Goal: Task Accomplishment & Management: Use online tool/utility

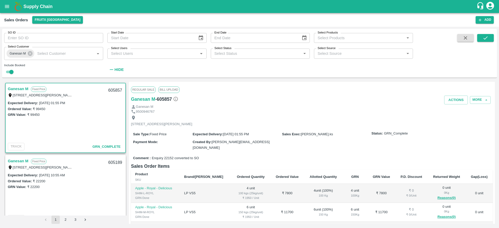
scroll to position [1, 0]
click at [462, 37] on button "button" at bounding box center [465, 38] width 17 height 8
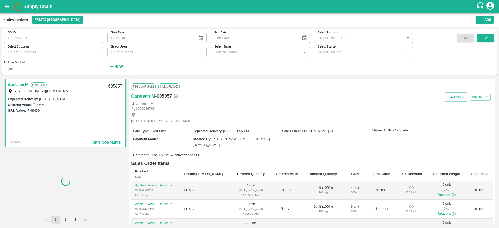
checkbox input "false"
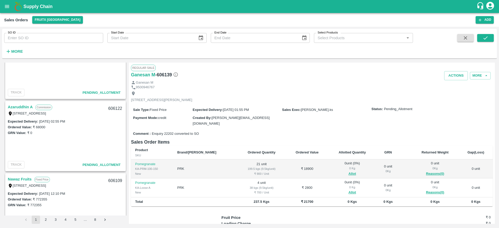
scroll to position [465, 0]
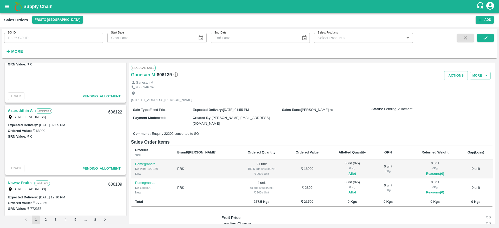
click at [20, 112] on link "Azaruddhin A" at bounding box center [20, 110] width 25 height 7
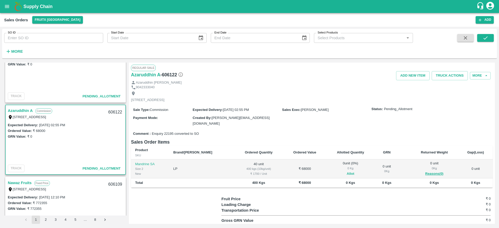
drag, startPoint x: 344, startPoint y: 167, endPoint x: 340, endPoint y: 167, distance: 3.9
click at [340, 171] on span "Allot" at bounding box center [350, 174] width 40 height 6
click at [347, 171] on button "Allot" at bounding box center [351, 174] width 8 height 6
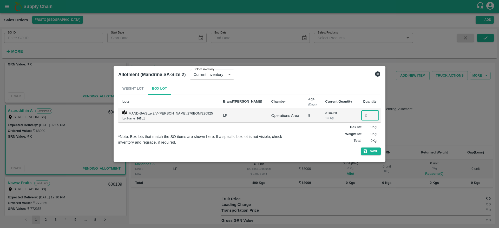
click at [362, 113] on input "number" at bounding box center [370, 116] width 18 height 10
type input "40"
click at [361, 148] on button "Save" at bounding box center [371, 152] width 20 height 8
click at [378, 74] on icon at bounding box center [378, 74] width 6 height 6
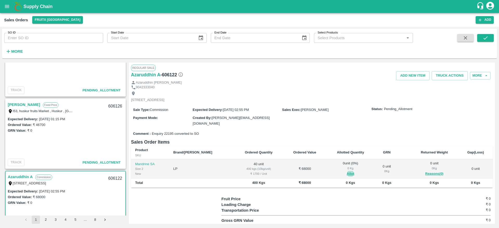
scroll to position [398, 0]
click at [17, 106] on link "Imran M" at bounding box center [24, 105] width 32 height 7
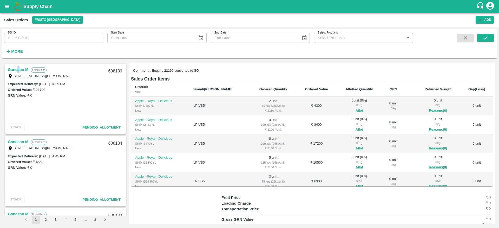
drag, startPoint x: 19, startPoint y: 64, endPoint x: 17, endPoint y: 73, distance: 9.1
click at [17, 73] on div "Ganesan M Fixed Price 189/308,, pillaimar street, sundarapandiyam, "Srivilliput…" at bounding box center [65, 99] width 121 height 70
click at [17, 73] on link "Ganesan M" at bounding box center [18, 69] width 21 height 7
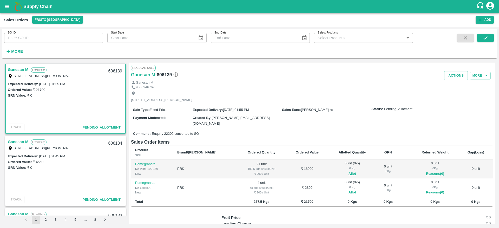
click at [17, 72] on link "Ganesan M" at bounding box center [18, 69] width 21 height 7
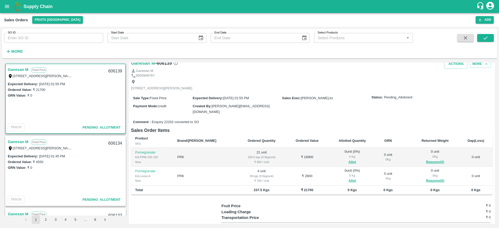
click at [18, 65] on div "Ganesan M Fixed Price 189/308,, pillaimar street, sundarapandiyam, "Srivilliput…" at bounding box center [66, 72] width 120 height 17
click at [18, 68] on link "Ganesan M" at bounding box center [18, 69] width 21 height 7
click at [22, 69] on link "Ganesan M" at bounding box center [18, 69] width 21 height 7
click at [114, 70] on div "606139" at bounding box center [115, 71] width 20 height 12
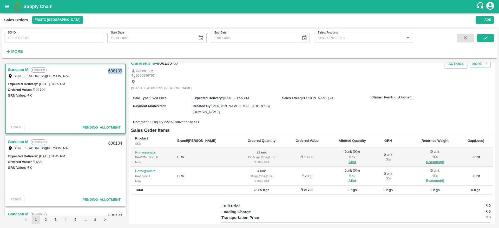
copy div "606139"
click at [349, 161] on button "Allot" at bounding box center [353, 162] width 8 height 6
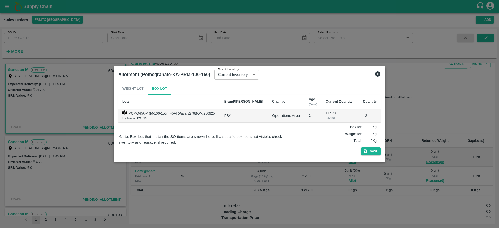
click at [363, 113] on input "2" at bounding box center [371, 116] width 18 height 10
type input "21"
click at [361, 148] on button "Save" at bounding box center [371, 152] width 20 height 8
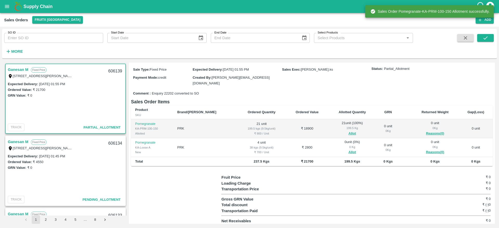
scroll to position [41, 0]
click at [349, 153] on button "Allot" at bounding box center [353, 152] width 8 height 6
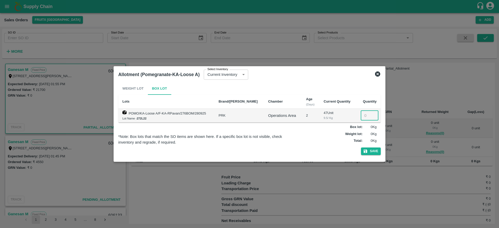
click at [364, 117] on input "number" at bounding box center [370, 116] width 18 height 10
type input "4"
click at [361, 148] on button "Save" at bounding box center [371, 152] width 20 height 8
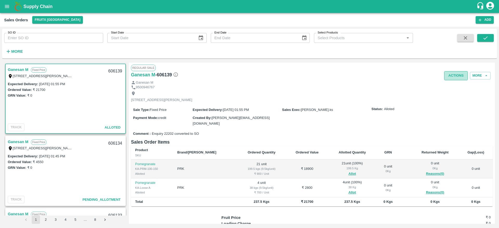
click at [451, 75] on button "Actions" at bounding box center [456, 75] width 24 height 9
click at [450, 100] on ul "Truck Dispatch as per OPS Deliver" at bounding box center [467, 91] width 55 height 22
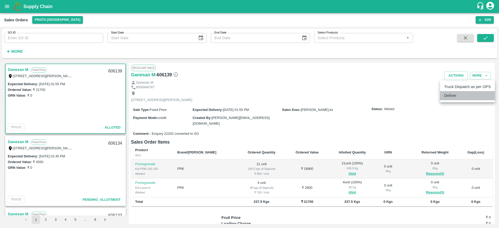
click at [450, 100] on li "Deliver" at bounding box center [467, 95] width 55 height 9
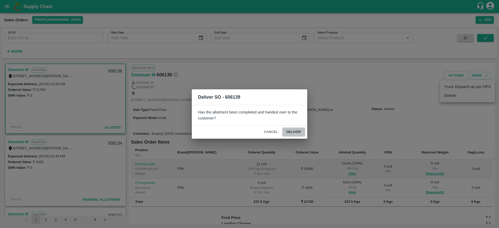
click at [302, 130] on button "Deliver" at bounding box center [293, 132] width 23 height 9
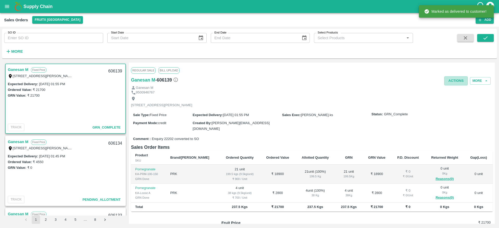
click at [452, 83] on button "Actions" at bounding box center [456, 80] width 24 height 9
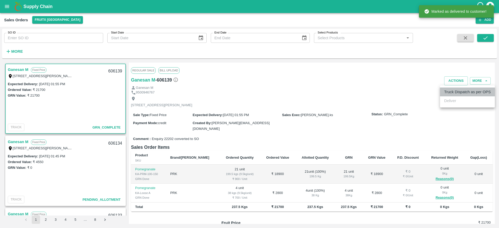
click at [459, 96] on li "Truck Dispatch as per OPS" at bounding box center [467, 92] width 55 height 9
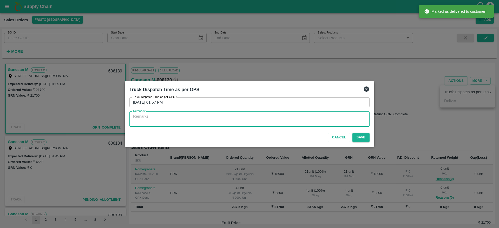
click at [332, 119] on textarea "Remarks   *" at bounding box center [249, 119] width 233 height 11
type textarea "OTD"
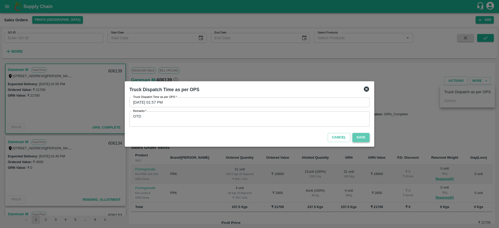
click at [359, 138] on button "Save" at bounding box center [361, 137] width 17 height 9
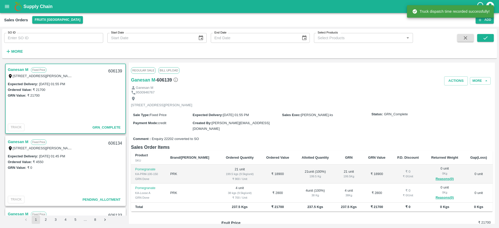
scroll to position [32, 0]
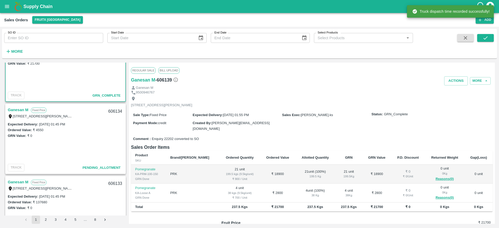
click at [19, 108] on link "Ganesan M" at bounding box center [18, 110] width 21 height 7
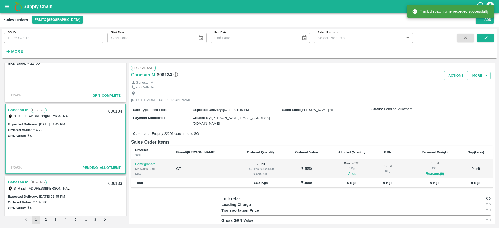
scroll to position [9, 0]
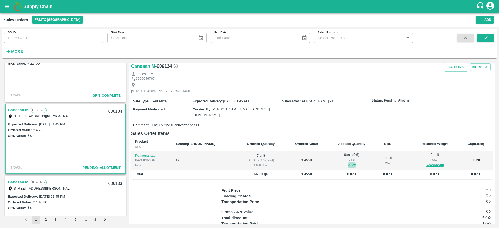
click at [348, 165] on button "Allot" at bounding box center [352, 165] width 8 height 6
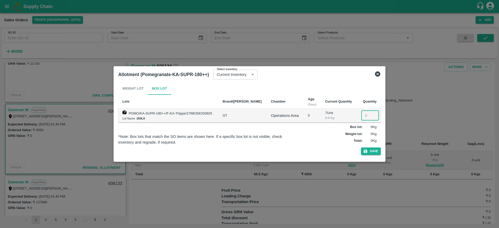
click at [361, 117] on input "number" at bounding box center [370, 116] width 18 height 10
type input "7"
click at [361, 148] on button "Save" at bounding box center [371, 152] width 20 height 8
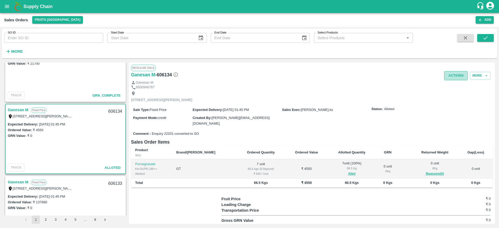
click at [452, 75] on button "Actions" at bounding box center [456, 75] width 24 height 9
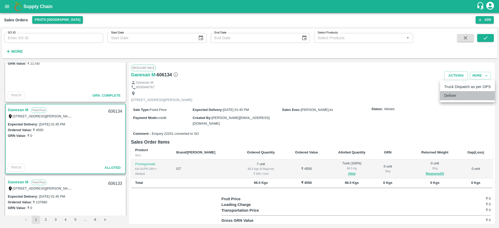
click at [455, 94] on li "Deliver" at bounding box center [467, 95] width 55 height 9
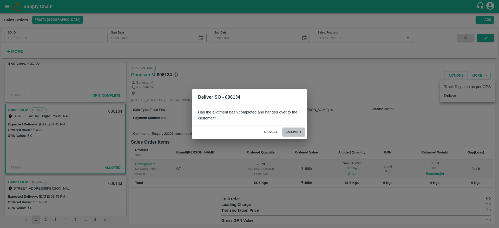
click at [296, 132] on button "Deliver" at bounding box center [293, 132] width 23 height 9
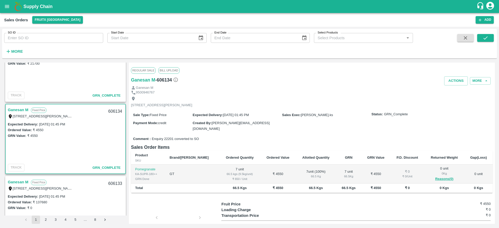
click at [111, 111] on div "606134" at bounding box center [115, 112] width 20 height 12
copy div "606134"
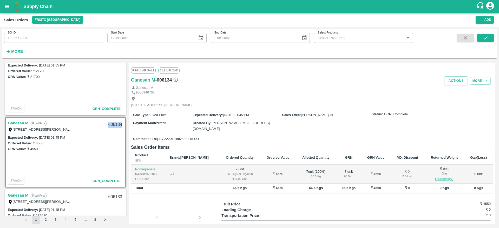
scroll to position [20, 0]
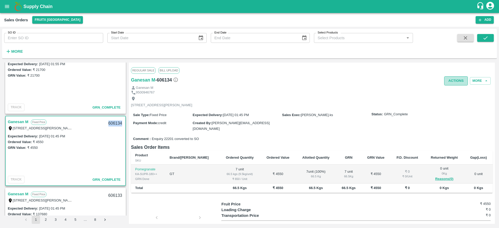
click at [450, 80] on button "Actions" at bounding box center [456, 80] width 24 height 9
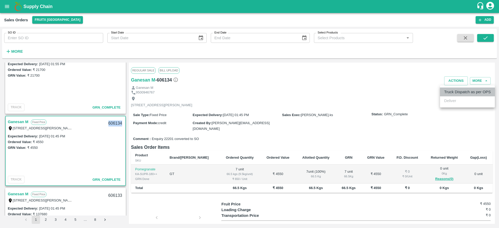
click at [452, 95] on li "Truck Dispatch as per OPS" at bounding box center [467, 92] width 55 height 9
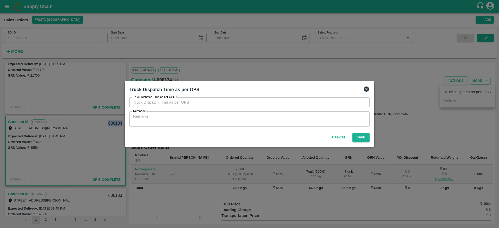
type input "30/09/2025 01:59 PM"
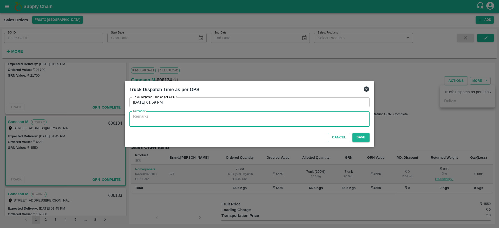
click at [291, 118] on textarea "Remarks   *" at bounding box center [249, 119] width 233 height 11
type textarea "o"
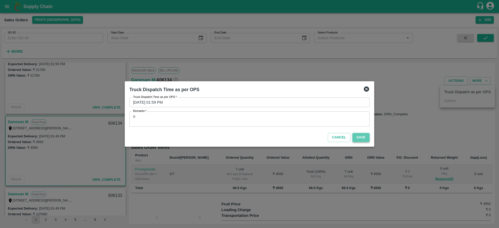
click at [366, 139] on button "Save" at bounding box center [361, 137] width 17 height 9
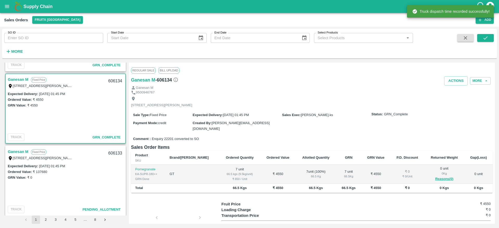
scroll to position [64, 0]
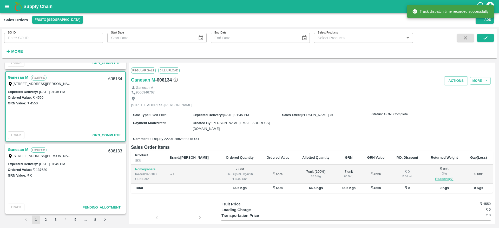
click at [19, 148] on link "Ganesan M" at bounding box center [18, 149] width 21 height 7
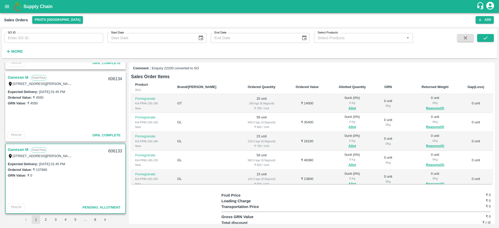
scroll to position [65, 0]
click at [349, 108] on button "Allot" at bounding box center [353, 109] width 8 height 6
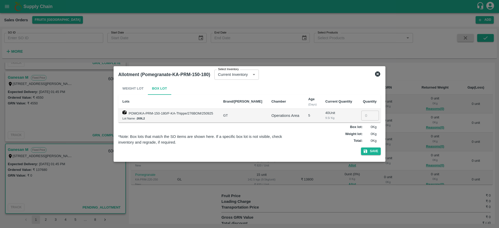
click at [359, 115] on td "​" at bounding box center [369, 116] width 24 height 14
click at [362, 116] on input "number" at bounding box center [370, 116] width 18 height 10
type input "20"
click at [361, 148] on button "Save" at bounding box center [371, 152] width 20 height 8
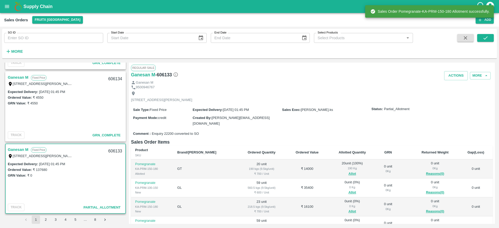
scroll to position [43, 0]
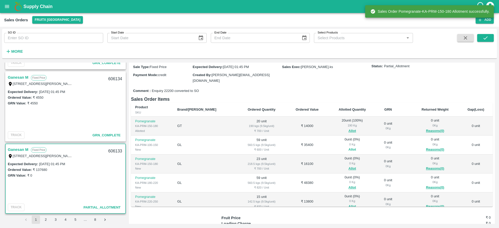
click at [349, 150] on button "Allot" at bounding box center [353, 150] width 8 height 6
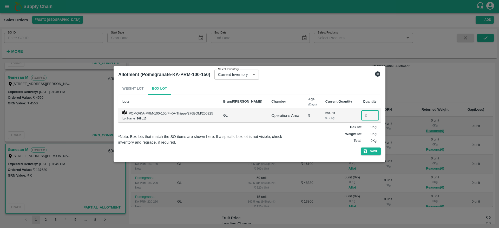
click at [361, 114] on input "number" at bounding box center [370, 116] width 18 height 10
type input "59"
click at [361, 148] on button "Save" at bounding box center [371, 152] width 20 height 8
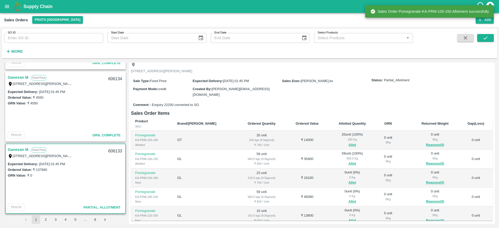
scroll to position [31, 0]
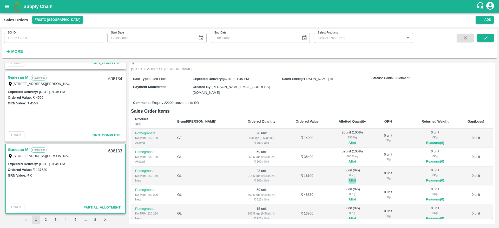
click at [349, 180] on button "Allot" at bounding box center [353, 181] width 8 height 6
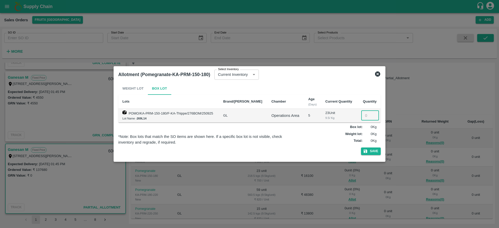
click at [363, 116] on input "number" at bounding box center [370, 116] width 18 height 10
type input "23"
click at [361, 148] on button "Save" at bounding box center [371, 152] width 20 height 8
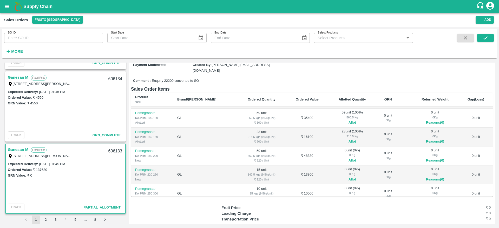
scroll to position [17, 0]
click at [349, 160] on button "Allot" at bounding box center [353, 161] width 8 height 6
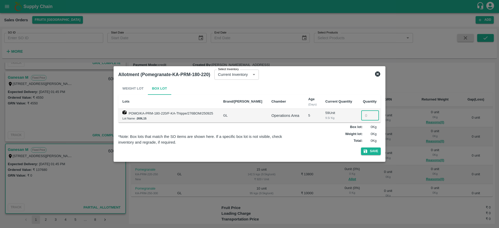
click at [365, 119] on input "number" at bounding box center [370, 116] width 18 height 10
type input "59"
click at [373, 150] on button "Save" at bounding box center [371, 152] width 20 height 8
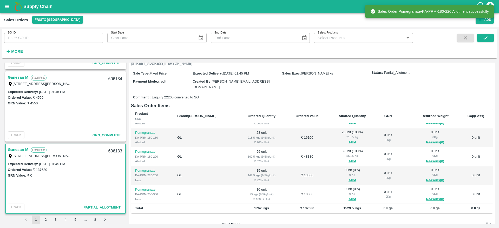
scroll to position [37, 0]
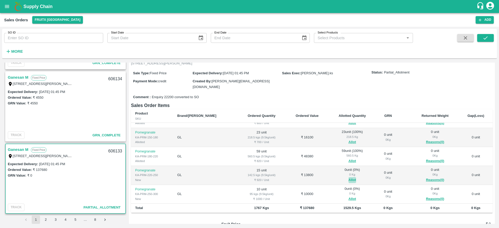
click at [349, 177] on button "Allot" at bounding box center [353, 180] width 8 height 6
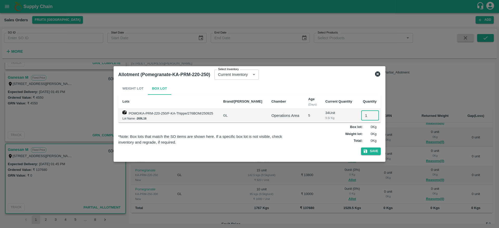
click at [365, 112] on input "1" at bounding box center [370, 116] width 18 height 10
type input "15"
click at [375, 152] on button "Save" at bounding box center [371, 152] width 20 height 8
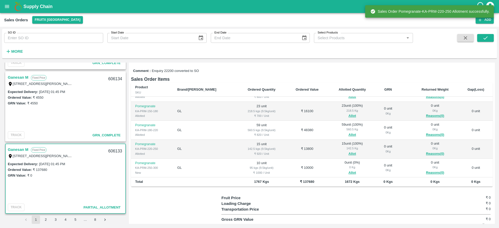
scroll to position [64, 0]
click at [349, 170] on button "Allot" at bounding box center [353, 172] width 8 height 6
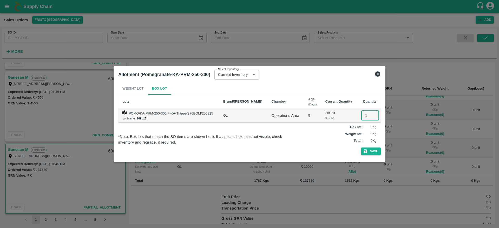
click at [363, 116] on input "1" at bounding box center [370, 116] width 18 height 10
type input "10"
click at [377, 151] on button "Save" at bounding box center [371, 152] width 20 height 8
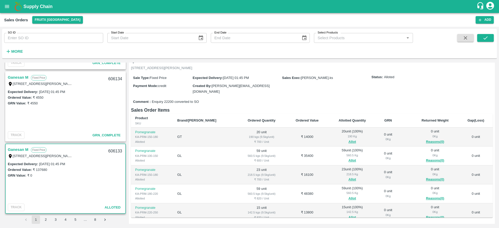
scroll to position [0, 0]
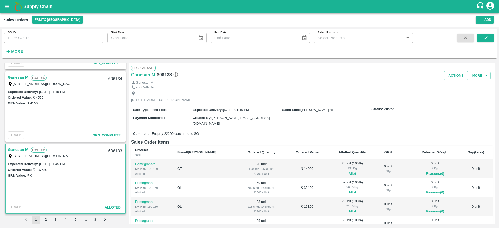
click at [109, 151] on div "606133" at bounding box center [115, 151] width 20 height 12
copy div "606133"
click at [444, 74] on button "Actions" at bounding box center [456, 75] width 24 height 9
click at [446, 95] on li "Deliver" at bounding box center [467, 95] width 55 height 9
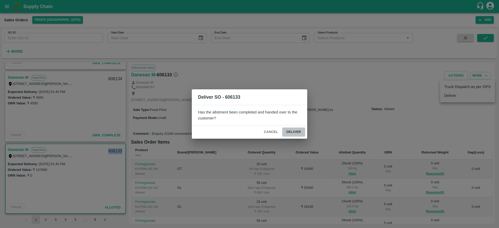
click at [283, 132] on button "Deliver" at bounding box center [293, 132] width 23 height 9
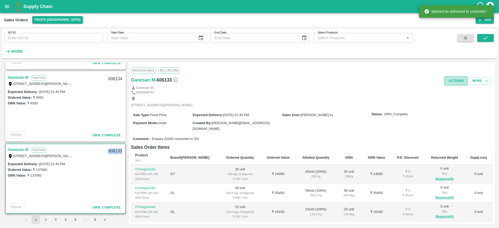
click at [453, 81] on button "Actions" at bounding box center [456, 80] width 24 height 9
click at [451, 93] on li "Truck Dispatch as per OPS" at bounding box center [467, 92] width 55 height 9
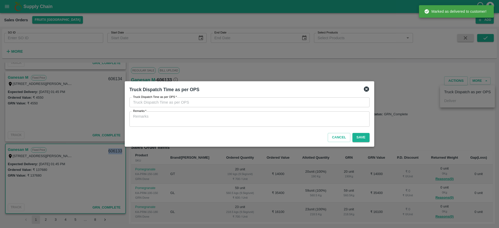
type input "30/09/2025 02:01 PM"
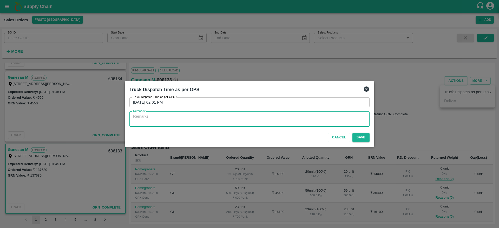
click at [331, 121] on textarea "Remarks   *" at bounding box center [249, 119] width 233 height 11
type textarea "o"
click at [293, 118] on textarea "o" at bounding box center [249, 119] width 233 height 11
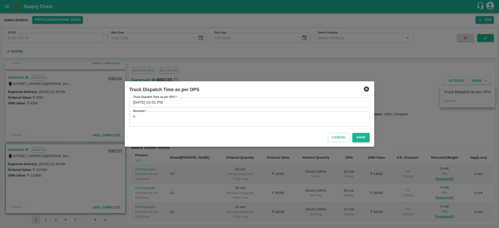
click at [357, 138] on button "Save" at bounding box center [361, 137] width 17 height 9
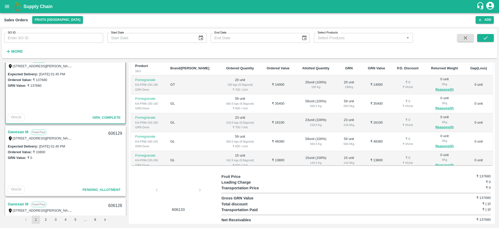
scroll to position [33, 0]
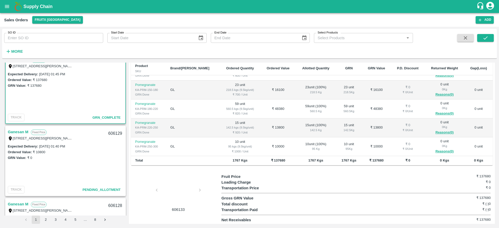
click at [24, 131] on link "Ganesan M" at bounding box center [18, 132] width 21 height 7
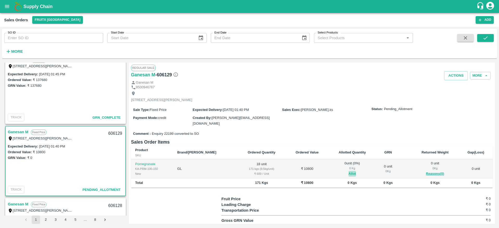
click at [349, 172] on button "Allot" at bounding box center [353, 174] width 8 height 6
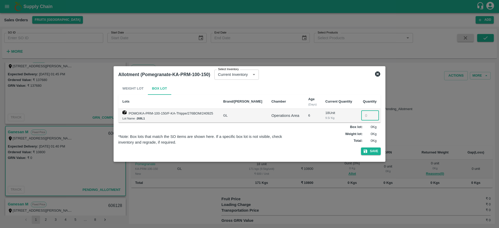
click at [367, 116] on input "number" at bounding box center [370, 116] width 18 height 10
type input "18"
click at [361, 148] on button "Save" at bounding box center [371, 152] width 20 height 8
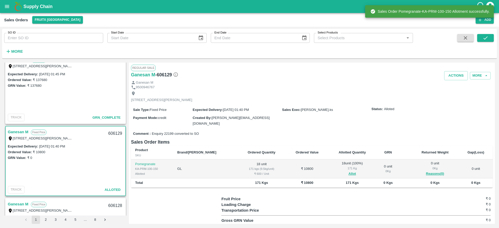
click at [115, 134] on div "606129" at bounding box center [115, 134] width 20 height 12
copy div "606129"
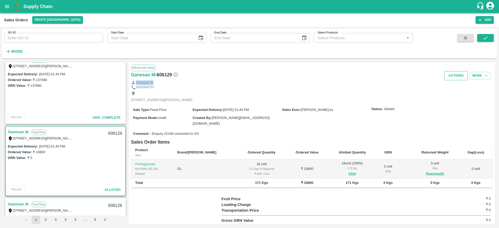
click at [450, 78] on div "Regular Sale Ganesan M - 606129 Actions More Ganesan M 9500946767 189/308,, pil…" at bounding box center [312, 143] width 366 height 161
click at [450, 78] on button "Actions" at bounding box center [456, 75] width 24 height 9
click at [456, 94] on li "Deliver" at bounding box center [467, 95] width 55 height 9
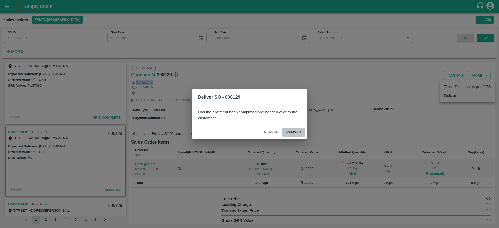
click at [297, 131] on button "Deliver" at bounding box center [293, 132] width 23 height 9
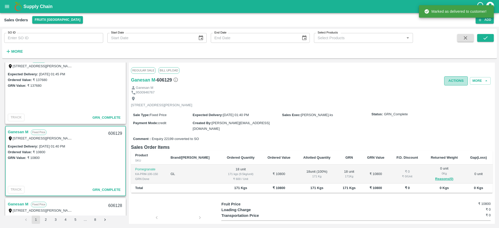
click at [453, 81] on button "Actions" at bounding box center [456, 80] width 24 height 9
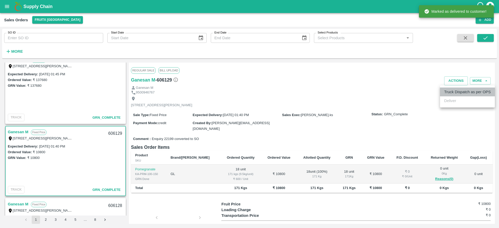
click at [452, 92] on li "Truck Dispatch as per OPS" at bounding box center [467, 92] width 55 height 9
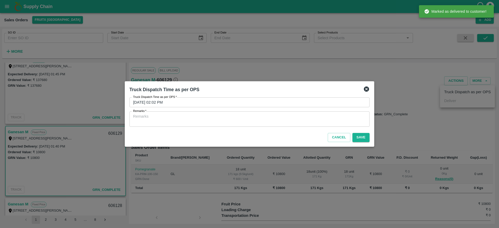
click at [324, 125] on div "x Remarks" at bounding box center [249, 119] width 240 height 15
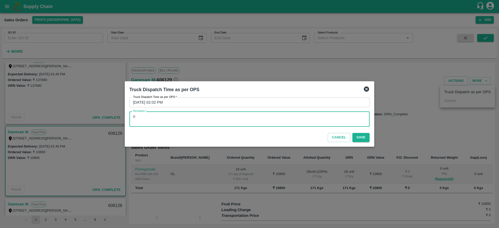
type textarea "o"
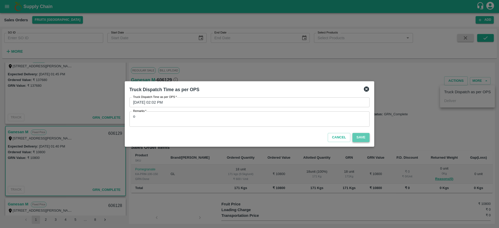
click at [365, 139] on button "Save" at bounding box center [361, 137] width 17 height 9
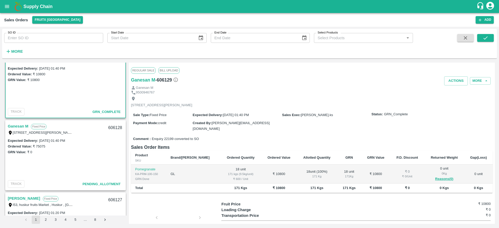
scroll to position [233, 0]
click at [21, 128] on link "Ganesan M" at bounding box center [18, 125] width 21 height 7
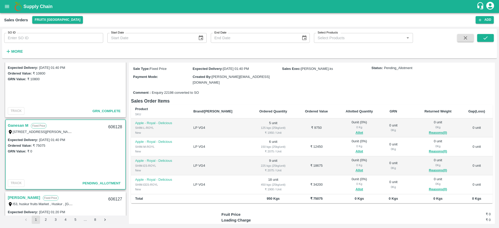
scroll to position [41, 0]
click at [356, 132] on button "Allot" at bounding box center [360, 133] width 8 height 6
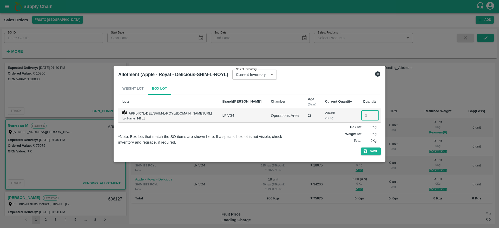
click at [366, 113] on input "number" at bounding box center [370, 116] width 18 height 10
type input "5"
click at [361, 148] on button "Save" at bounding box center [371, 152] width 20 height 8
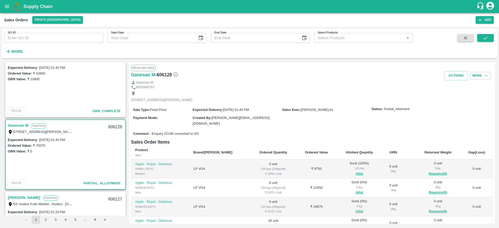
scroll to position [79, 0]
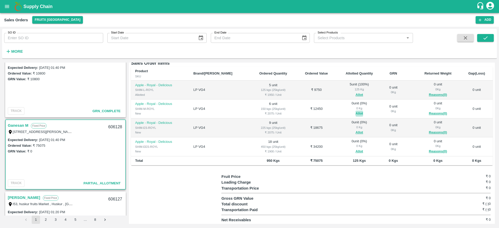
click at [356, 114] on button "Allot" at bounding box center [360, 114] width 8 height 6
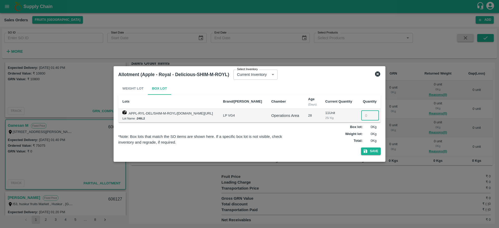
click at [367, 117] on input "number" at bounding box center [370, 116] width 18 height 10
type input "6"
click at [361, 148] on button "Save" at bounding box center [371, 152] width 20 height 8
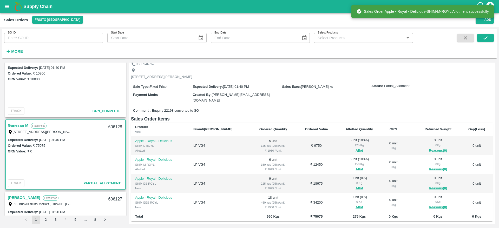
scroll to position [38, 0]
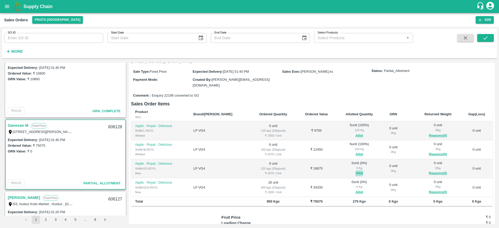
click at [356, 171] on button "Allot" at bounding box center [360, 174] width 8 height 6
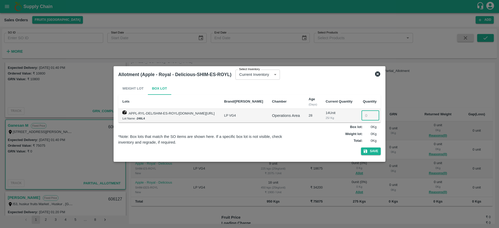
click at [366, 115] on input "number" at bounding box center [371, 116] width 18 height 10
type input "9"
click at [361, 148] on button "Save" at bounding box center [371, 152] width 20 height 8
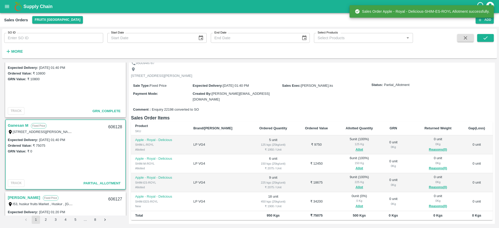
scroll to position [25, 0]
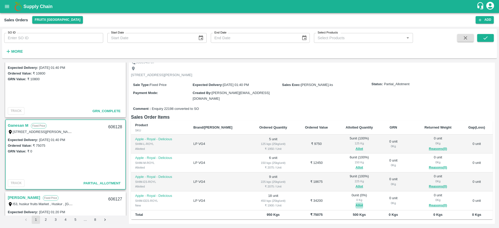
click at [356, 204] on button "Allot" at bounding box center [360, 206] width 8 height 6
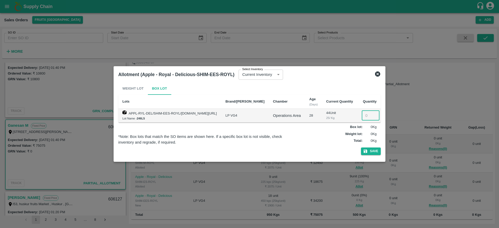
click at [362, 115] on input "number" at bounding box center [371, 116] width 18 height 10
type input "18"
click at [375, 150] on button "Save" at bounding box center [371, 152] width 20 height 8
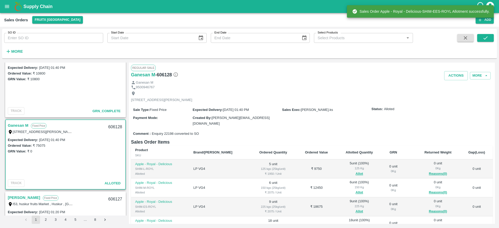
click at [112, 128] on div "606128" at bounding box center [115, 127] width 20 height 12
copy div "606128"
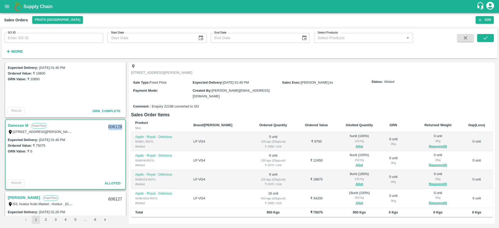
scroll to position [0, 0]
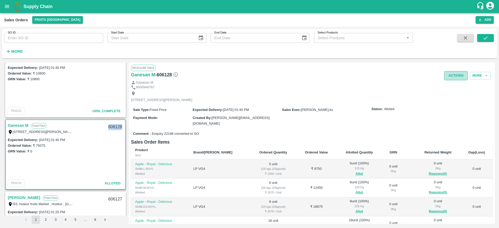
click at [451, 74] on button "Actions" at bounding box center [456, 75] width 24 height 9
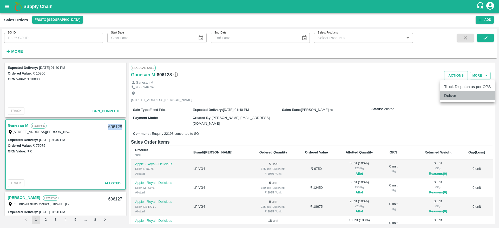
click at [450, 96] on li "Deliver" at bounding box center [467, 95] width 55 height 9
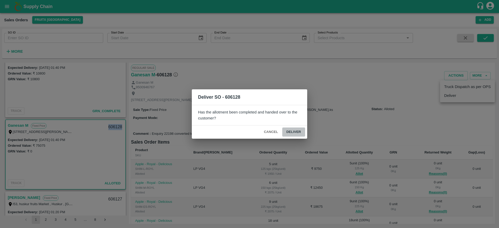
click at [290, 133] on button "Deliver" at bounding box center [293, 132] width 23 height 9
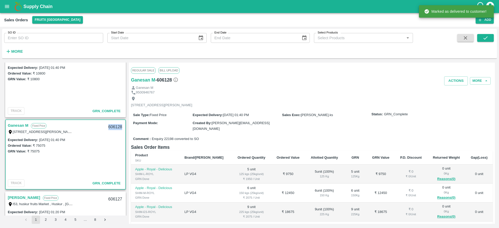
click at [115, 126] on div "606128" at bounding box center [115, 127] width 20 height 12
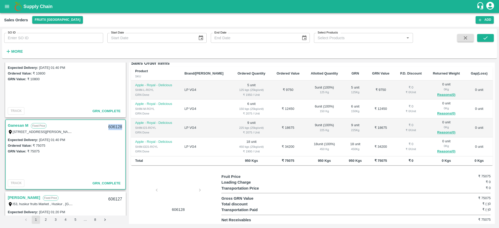
scroll to position [292, 0]
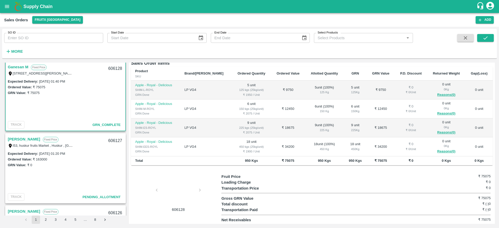
click at [18, 143] on div "I53, huskur fruits Market , Huskur , Banglore , Bengaluru (Bangalore) Urban, Ka…" at bounding box center [40, 146] width 65 height 6
click at [13, 140] on link "Imran M" at bounding box center [24, 139] width 32 height 7
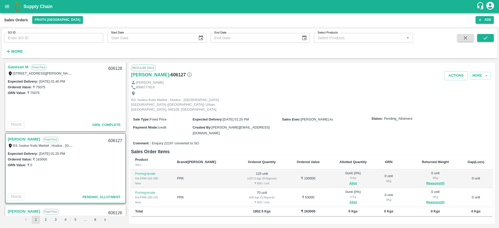
scroll to position [19, 0]
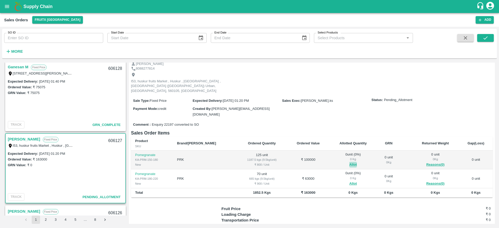
click at [349, 162] on button "Allot" at bounding box center [353, 165] width 8 height 6
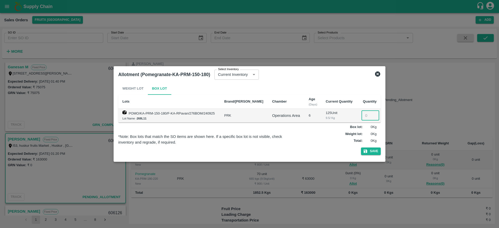
click at [366, 112] on input "number" at bounding box center [371, 116] width 18 height 10
type input "125"
click at [376, 149] on button "Save" at bounding box center [371, 152] width 20 height 8
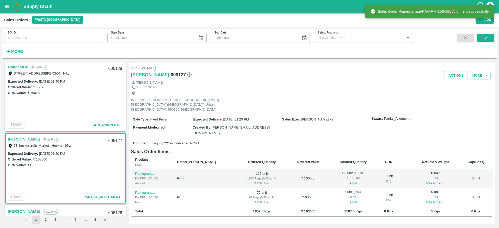
click at [116, 140] on div "606127" at bounding box center [115, 141] width 20 height 12
copy div "606127"
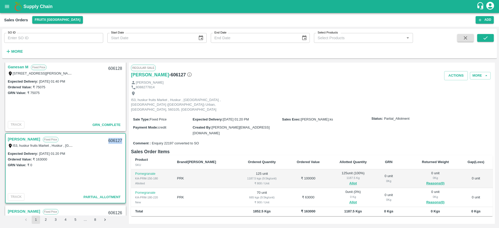
copy div "606127"
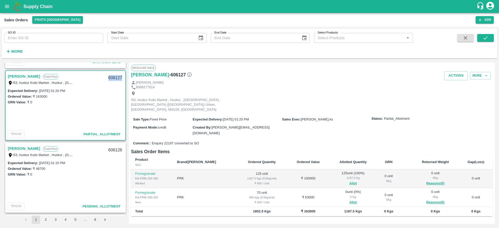
scroll to position [355, 0]
click at [16, 148] on link "Imran M" at bounding box center [24, 148] width 32 height 7
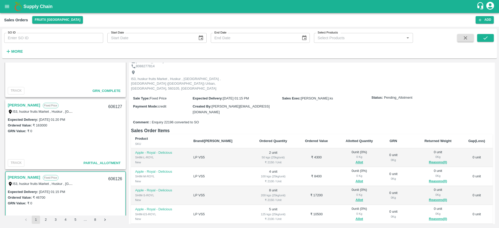
scroll to position [325, 0]
click at [12, 106] on link "Imran M" at bounding box center [24, 105] width 32 height 7
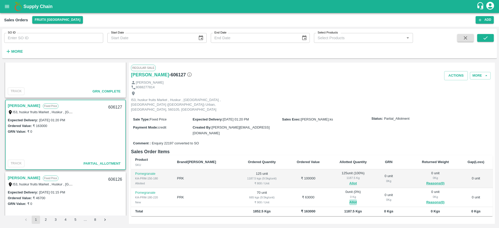
click at [349, 200] on button "Allot" at bounding box center [353, 203] width 8 height 6
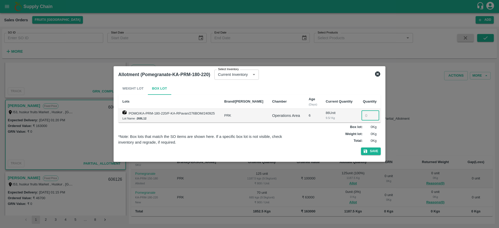
click at [365, 116] on input "number" at bounding box center [371, 116] width 18 height 10
type input "70"
click at [361, 148] on button "Save" at bounding box center [371, 152] width 20 height 8
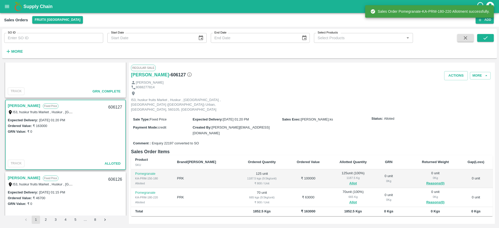
click at [113, 108] on div "606127" at bounding box center [115, 107] width 20 height 12
copy div "606127"
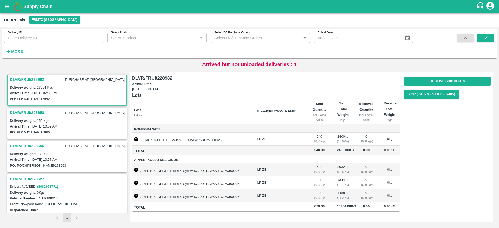
scroll to position [3, 0]
click at [441, 77] on button "Receive Shipments" at bounding box center [447, 81] width 87 height 9
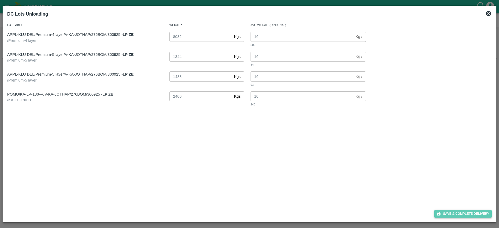
click at [461, 215] on button "Save & Complete Delivery" at bounding box center [463, 214] width 58 height 8
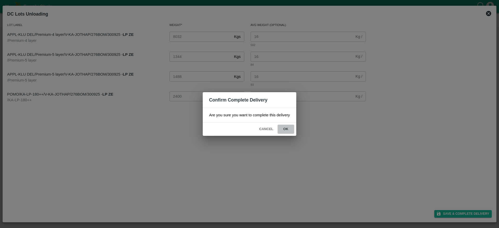
click at [283, 127] on button "ok" at bounding box center [286, 129] width 17 height 9
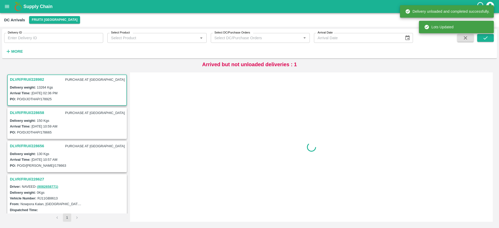
scroll to position [0, 0]
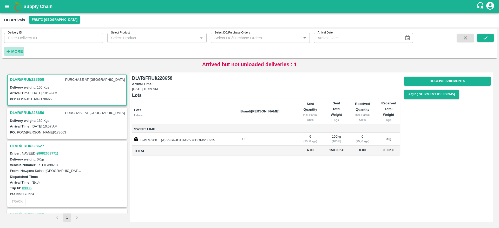
click at [21, 49] on h6 "More" at bounding box center [17, 51] width 12 height 7
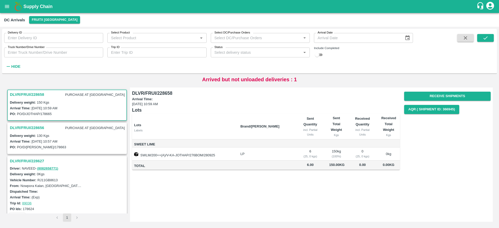
click at [318, 56] on input "checkbox" at bounding box center [317, 55] width 19 height 6
checkbox input "true"
click at [492, 34] on button "submit" at bounding box center [485, 38] width 17 height 8
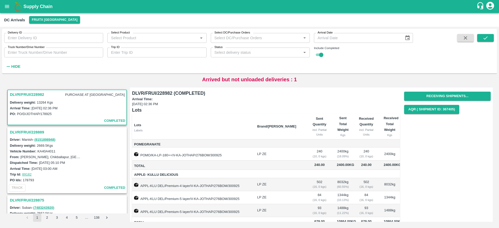
scroll to position [18, 0]
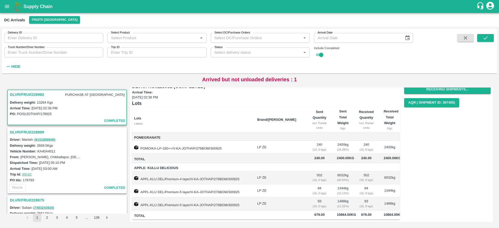
click at [25, 93] on h3 "DLVR/FRUI/228982" at bounding box center [27, 94] width 34 height 7
